Goal: Find specific page/section: Find specific page/section

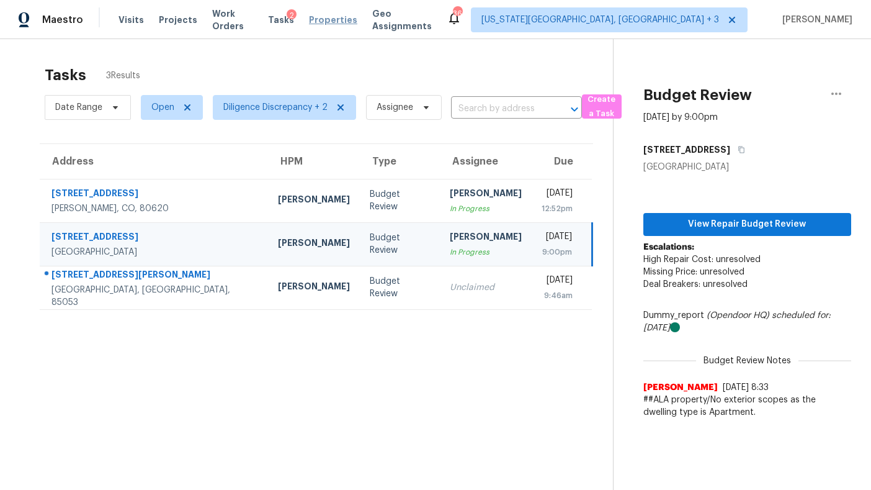
click at [329, 20] on span "Properties" at bounding box center [333, 20] width 48 height 12
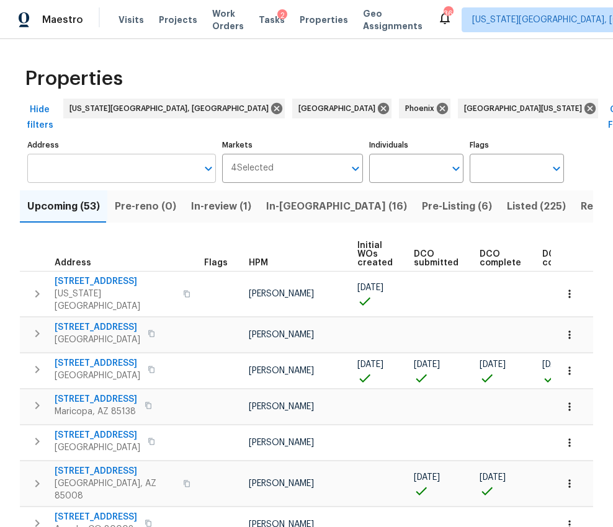
click at [132, 155] on input "Address" at bounding box center [112, 168] width 170 height 29
type input "7485"
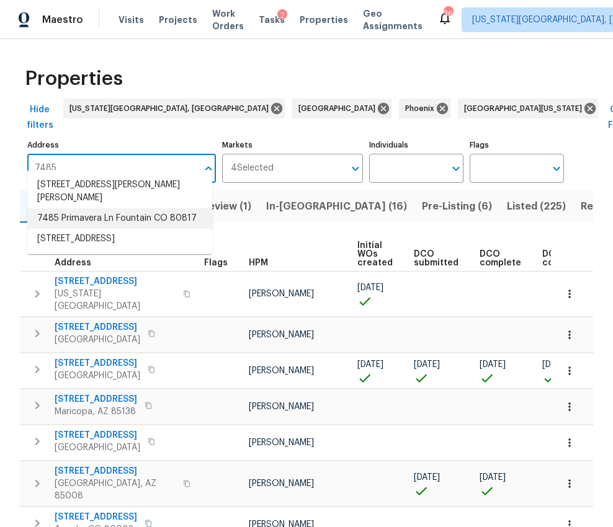
click at [156, 209] on li "7485 Primavera Ln Fountain CO 80817" at bounding box center [119, 219] width 185 height 20
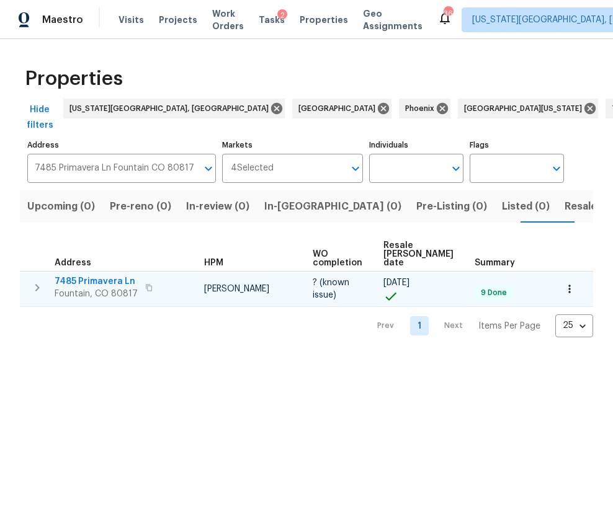
click at [114, 288] on span "Fountain, CO 80817" at bounding box center [96, 294] width 83 height 12
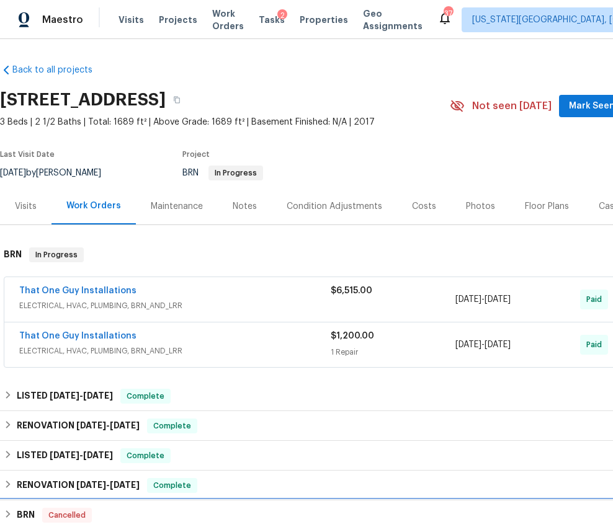
click at [2, 518] on div "BRN Cancelled" at bounding box center [350, 516] width 701 height 30
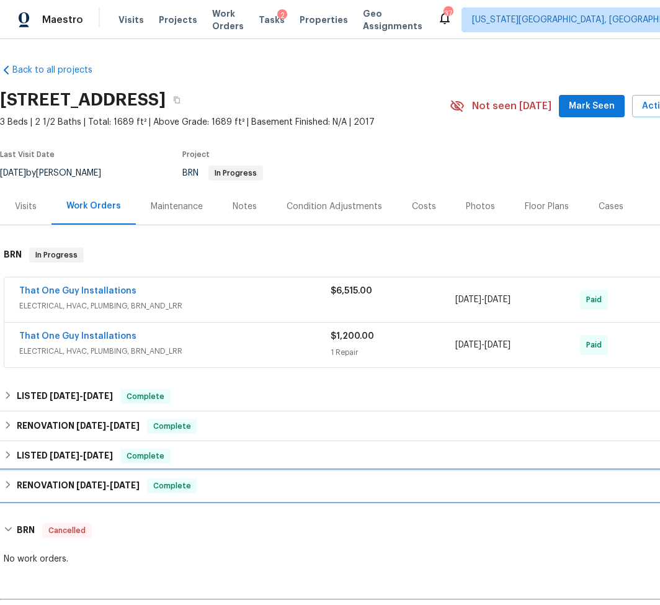
click at [14, 493] on div "RENOVATION [DATE] - [DATE] Complete" at bounding box center [351, 485] width 694 height 15
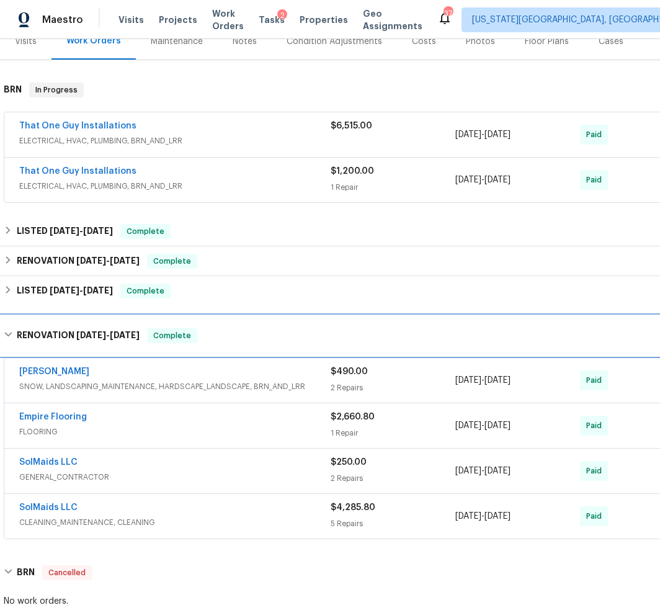
scroll to position [166, 0]
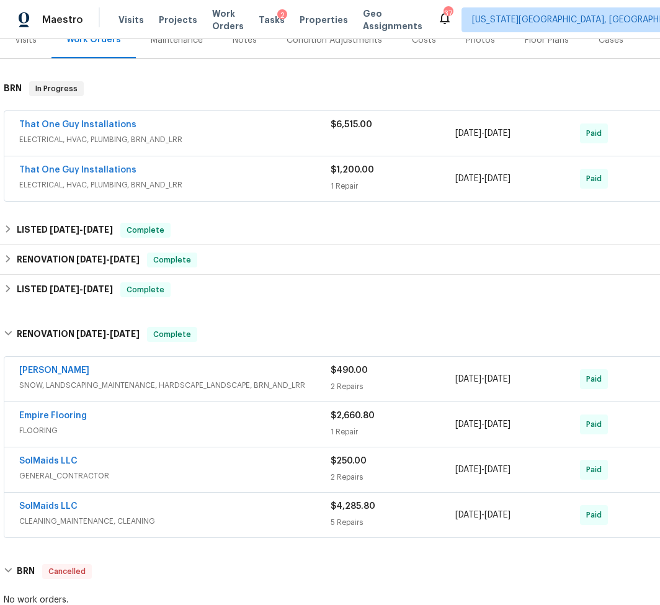
click at [175, 519] on span "CLEANING_MAINTENANCE, CLEANING" at bounding box center [175, 521] width 312 height 12
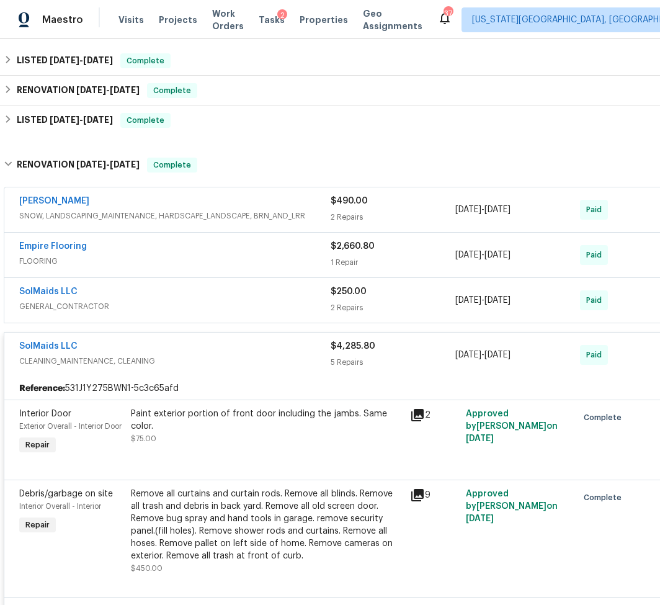
scroll to position [302, 0]
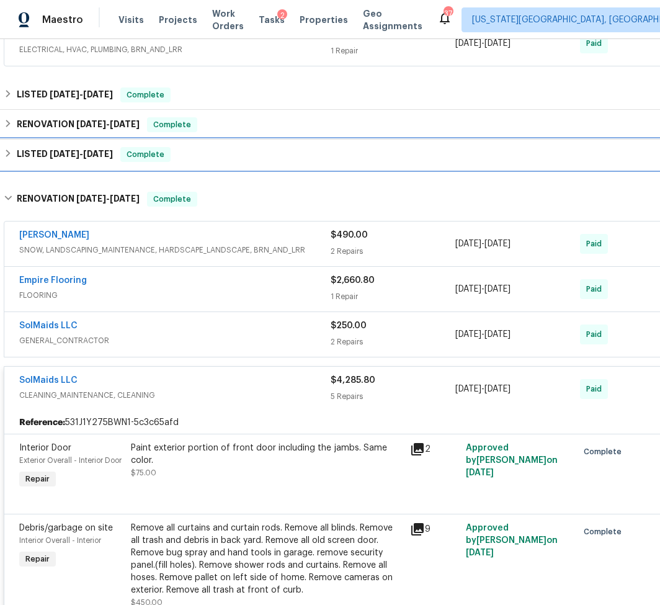
click at [68, 149] on h6 "LISTED [DATE] - [DATE]" at bounding box center [65, 154] width 96 height 15
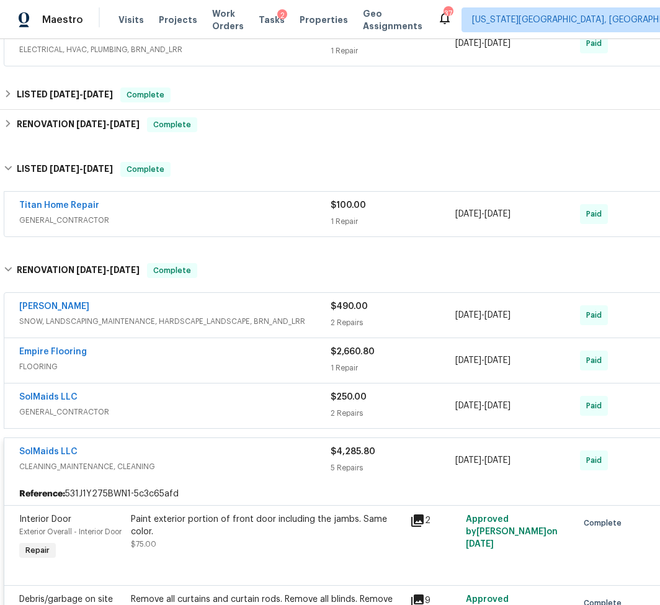
click at [186, 220] on span "GENERAL_CONTRACTOR" at bounding box center [175, 220] width 312 height 12
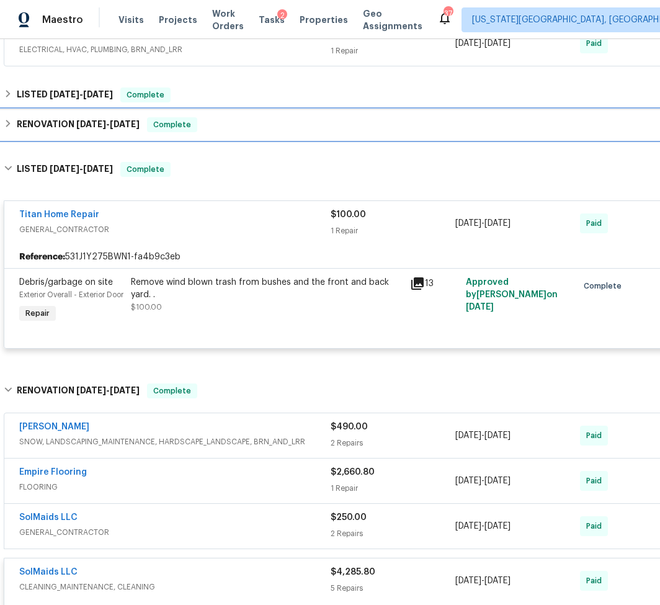
click at [79, 129] on h6 "RENOVATION [DATE] - [DATE]" at bounding box center [78, 124] width 123 height 15
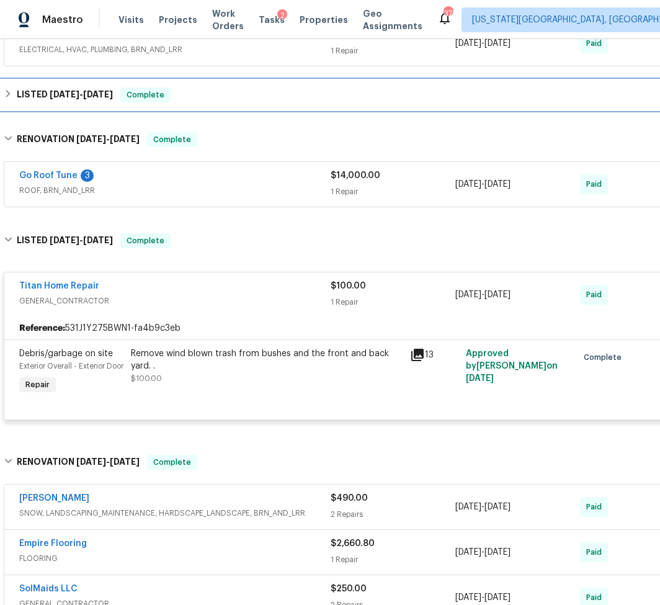
click at [164, 89] on span "Complete" at bounding box center [146, 95] width 48 height 12
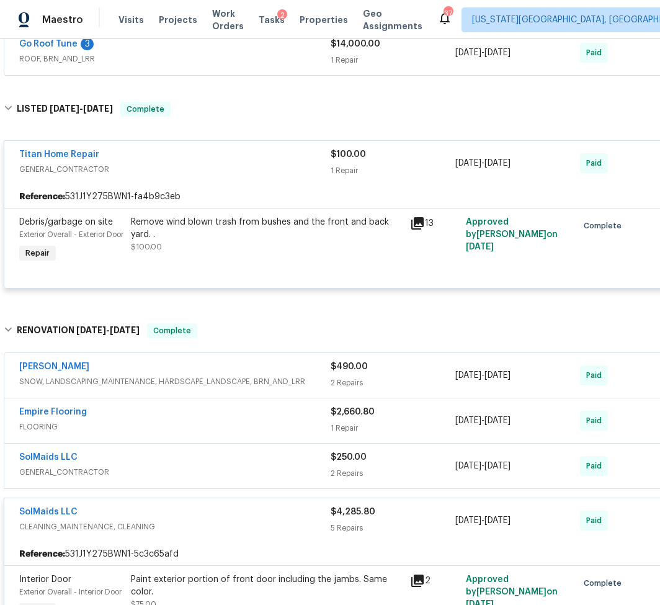
scroll to position [540, 0]
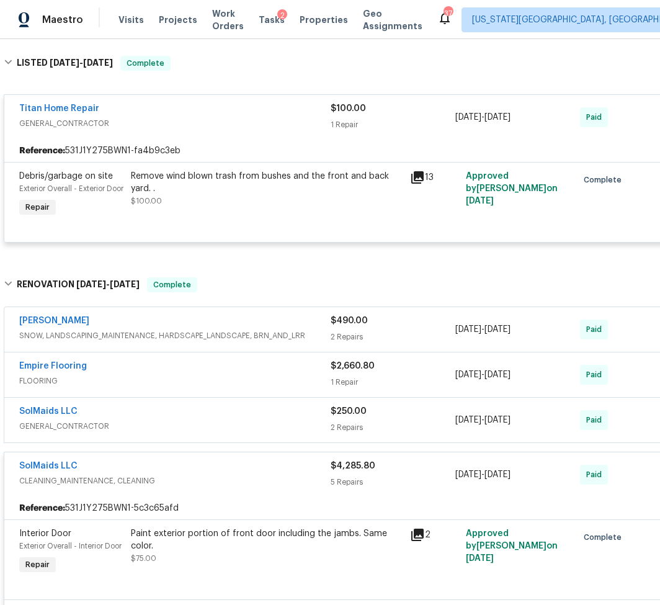
click at [243, 387] on span "FLOORING" at bounding box center [175, 381] width 312 height 12
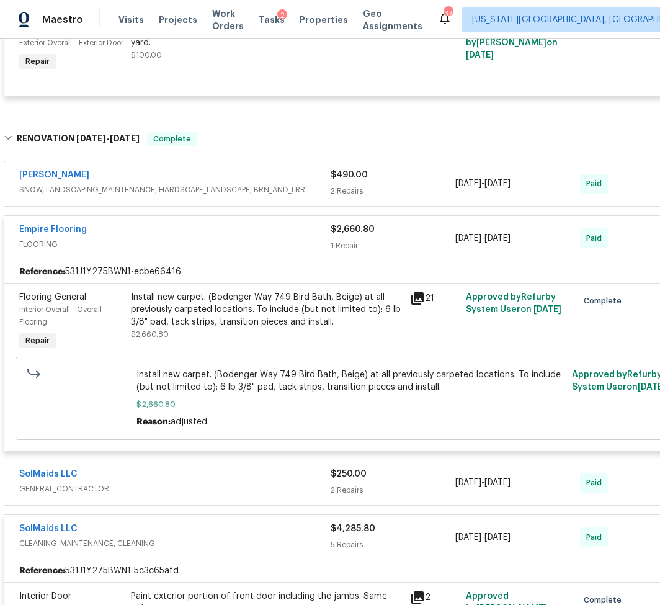
scroll to position [692, 0]
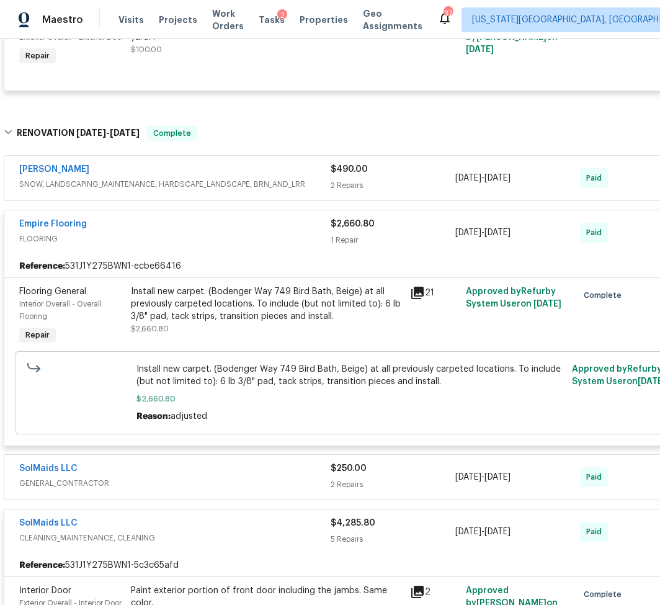
click at [216, 245] on span "FLOORING" at bounding box center [175, 239] width 312 height 12
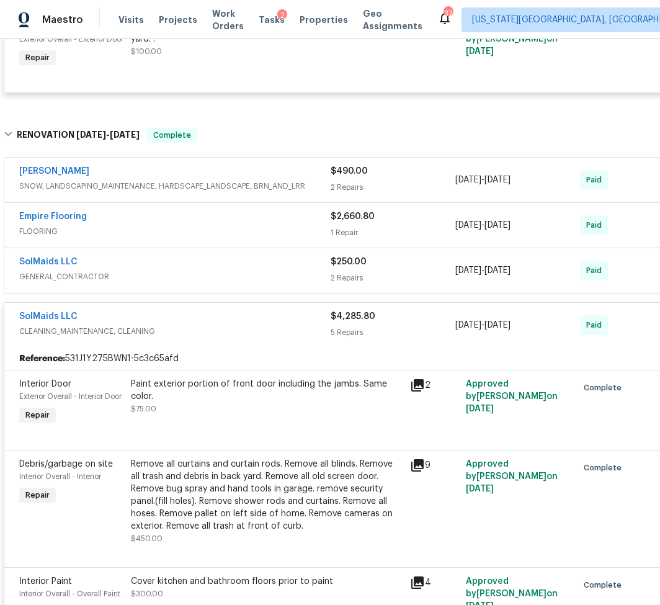
scroll to position [667, 0]
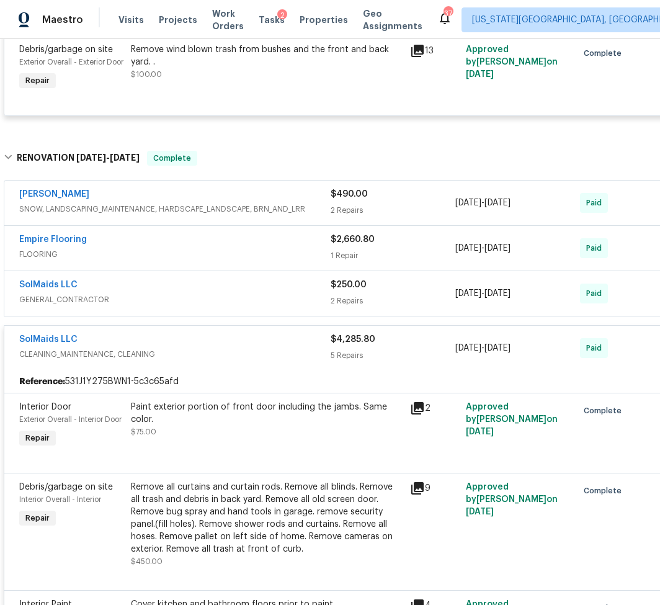
click at [202, 306] on span "GENERAL_CONTRACTOR" at bounding box center [175, 300] width 312 height 12
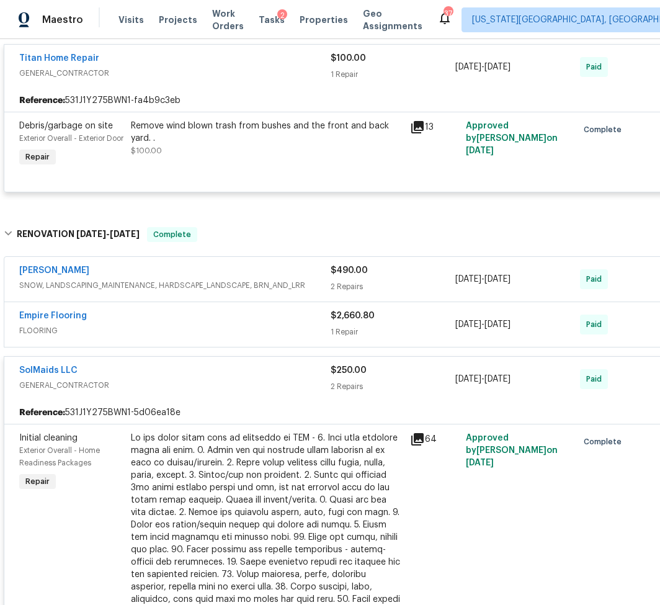
scroll to position [581, 0]
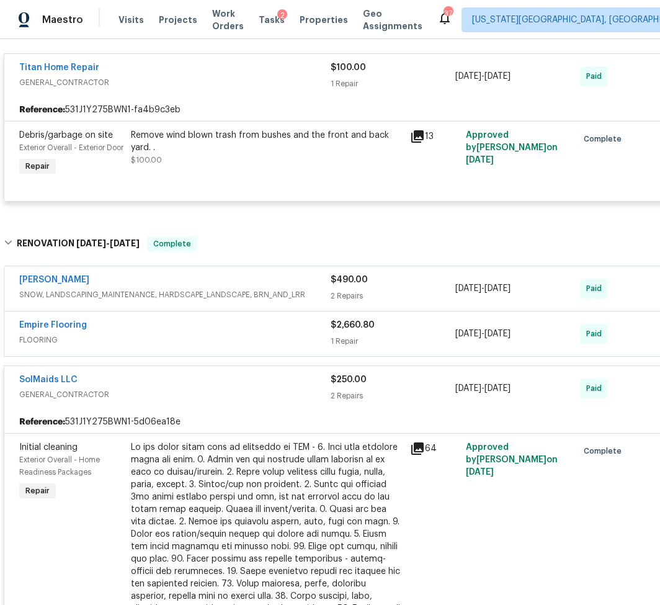
click at [197, 334] on div "Empire Flooring" at bounding box center [175, 326] width 312 height 15
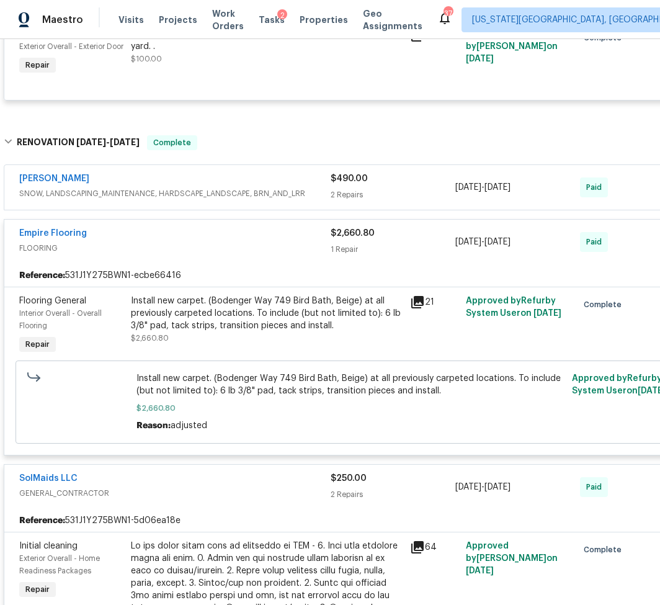
scroll to position [669, 0]
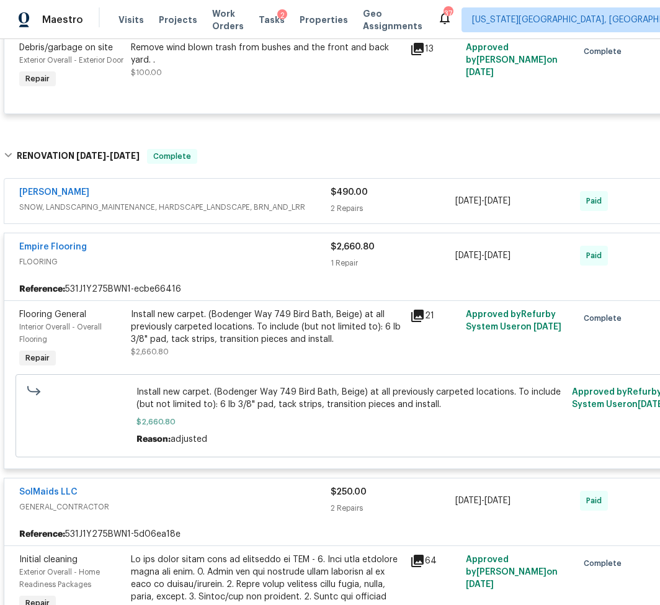
click at [194, 200] on div "[PERSON_NAME]" at bounding box center [175, 193] width 312 height 15
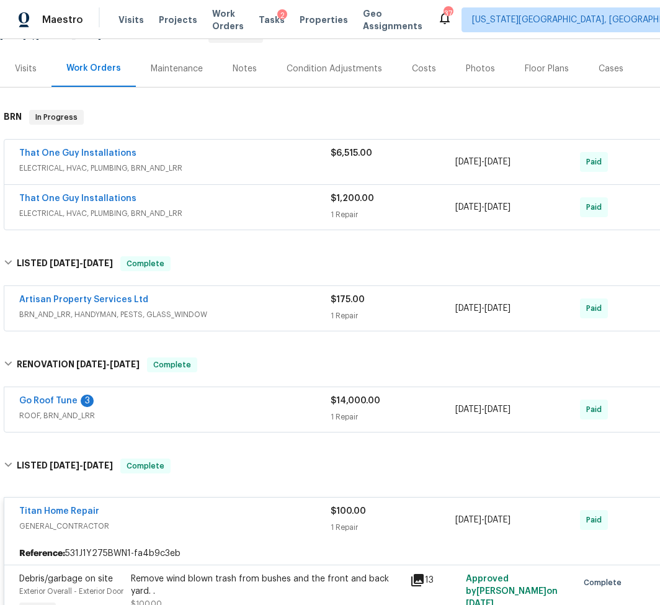
scroll to position [115, 0]
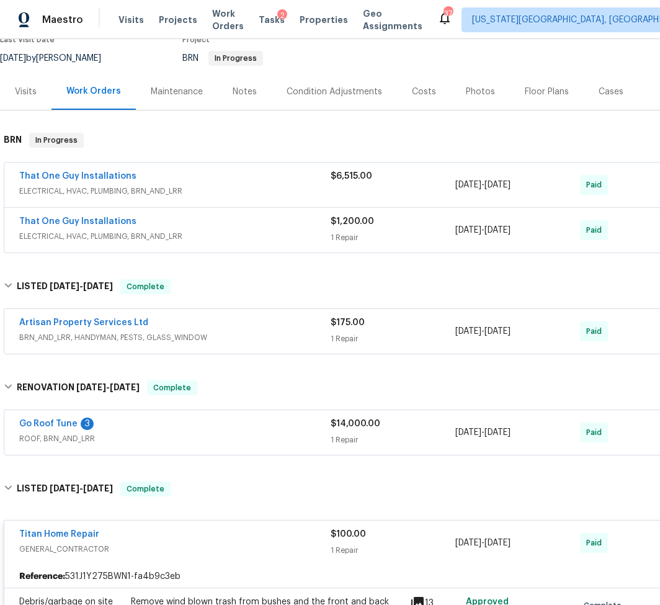
click at [198, 228] on div "That One Guy Installations" at bounding box center [175, 222] width 312 height 15
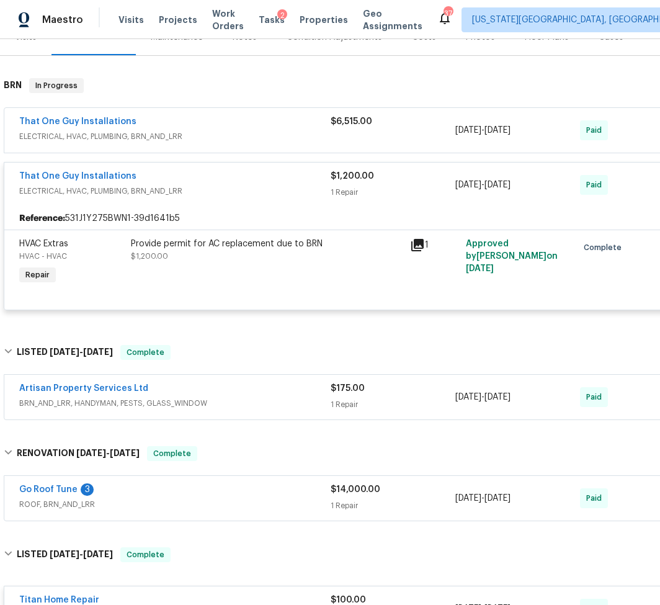
scroll to position [177, 0]
